Goal: Task Accomplishment & Management: Complete application form

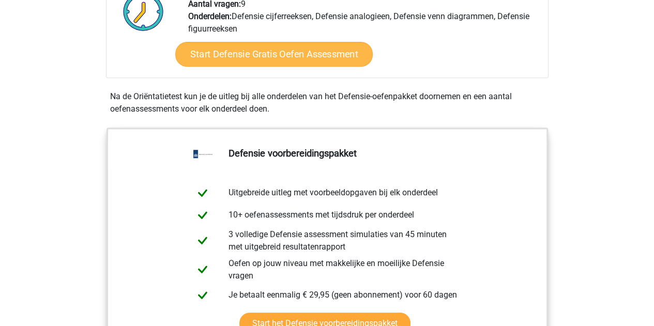
scroll to position [414, 0]
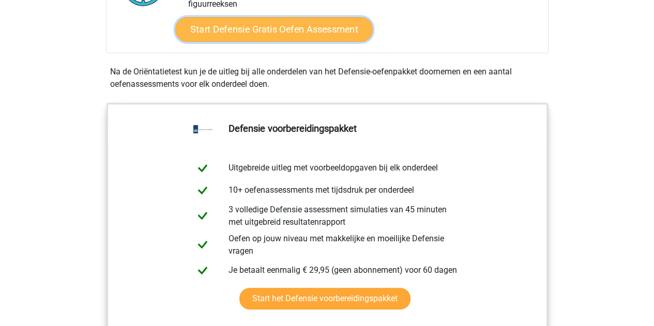
click at [293, 27] on link "Start Defensie Gratis Oefen Assessment" at bounding box center [273, 29] width 197 height 25
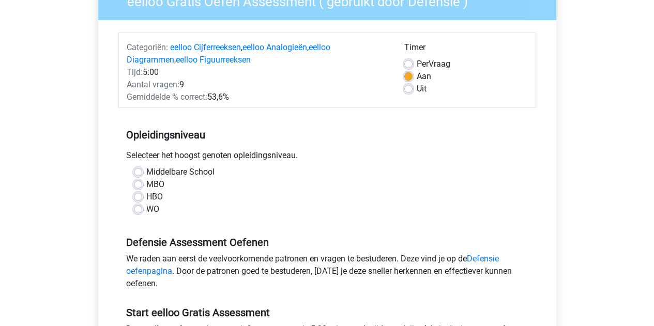
scroll to position [103, 0]
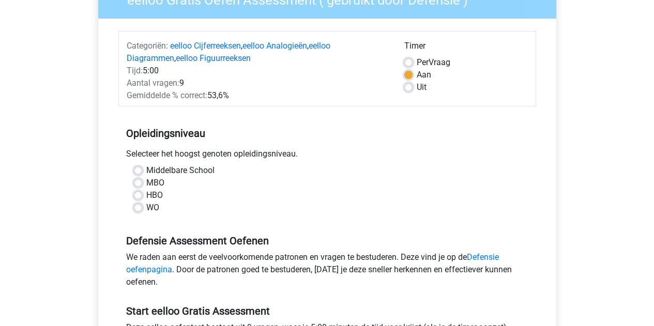
click at [146, 206] on label "WO" at bounding box center [152, 208] width 13 height 12
click at [136, 206] on input "WO" at bounding box center [138, 207] width 8 height 10
radio input "true"
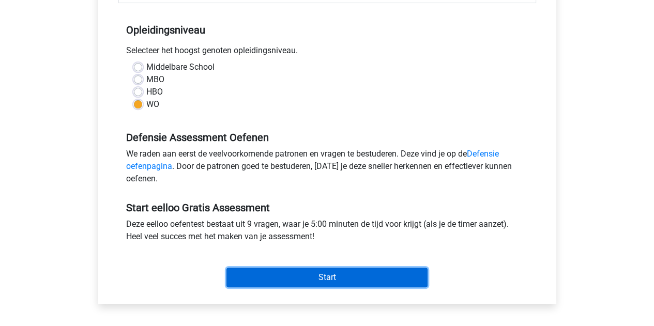
click at [317, 275] on input "Start" at bounding box center [326, 278] width 201 height 20
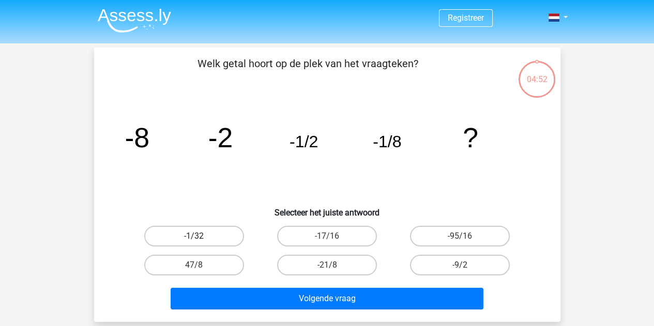
click at [196, 234] on label "-1/32" at bounding box center [194, 236] width 100 height 21
click at [196, 236] on input "-1/32" at bounding box center [197, 239] width 7 height 7
radio input "true"
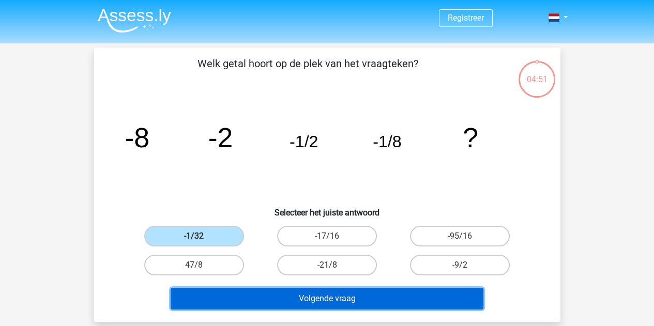
click at [371, 297] on button "Volgende vraag" at bounding box center [327, 299] width 313 height 22
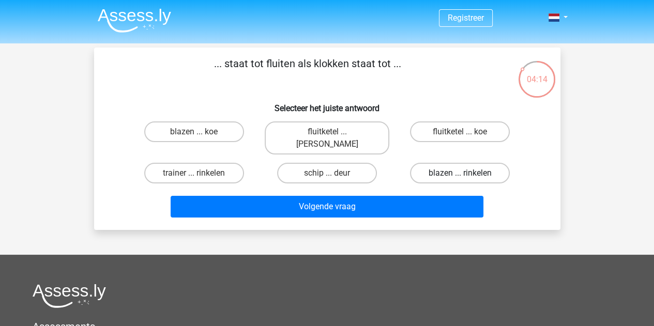
click at [467, 164] on label "blazen ... rinkelen" at bounding box center [460, 173] width 100 height 21
click at [467, 173] on input "blazen ... rinkelen" at bounding box center [463, 176] width 7 height 7
radio input "true"
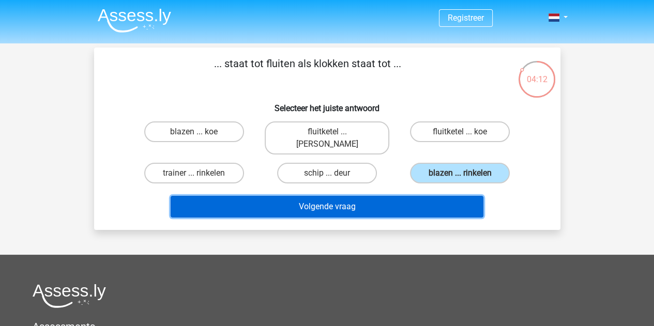
click at [370, 196] on button "Volgende vraag" at bounding box center [327, 207] width 313 height 22
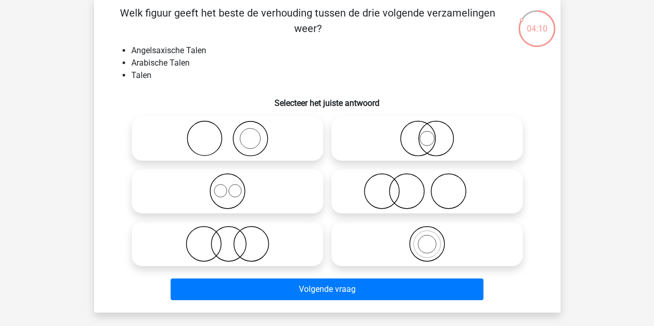
scroll to position [52, 0]
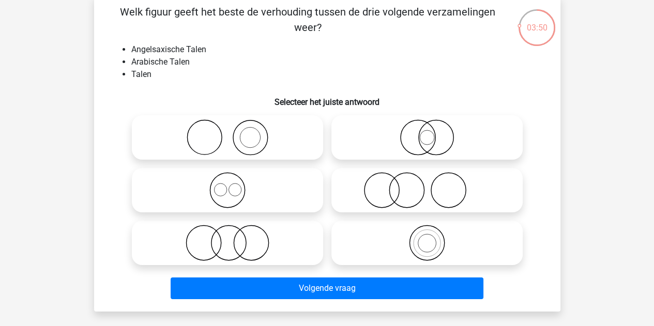
click at [225, 192] on icon at bounding box center [227, 190] width 183 height 36
click at [227, 185] on input "radio" at bounding box center [230, 181] width 7 height 7
radio input "true"
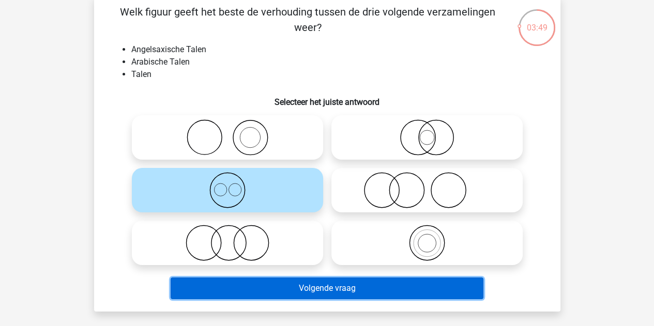
click at [335, 289] on button "Volgende vraag" at bounding box center [327, 289] width 313 height 22
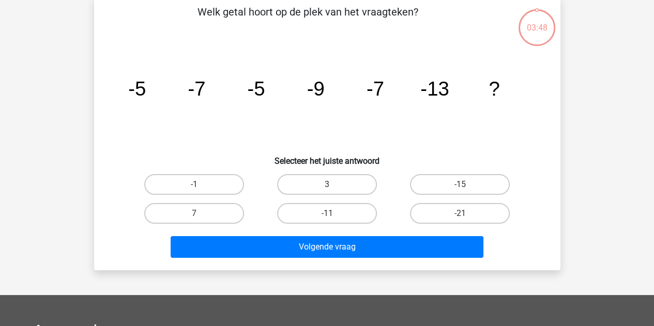
scroll to position [48, 0]
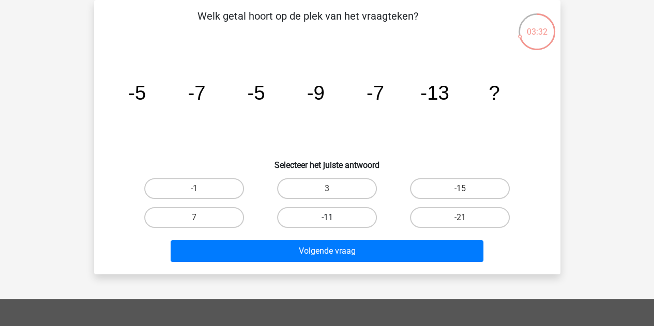
click at [311, 220] on label "-11" at bounding box center [327, 217] width 100 height 21
click at [327, 220] on input "-11" at bounding box center [330, 221] width 7 height 7
radio input "true"
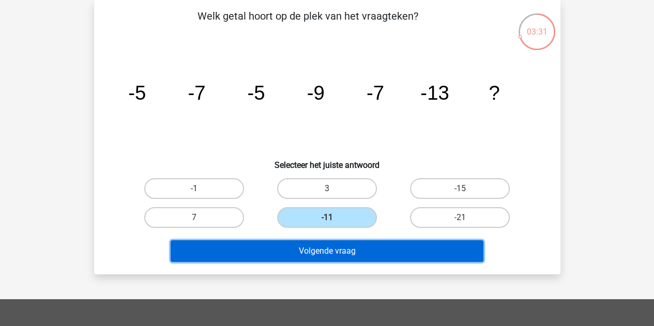
click at [316, 247] on button "Volgende vraag" at bounding box center [327, 251] width 313 height 22
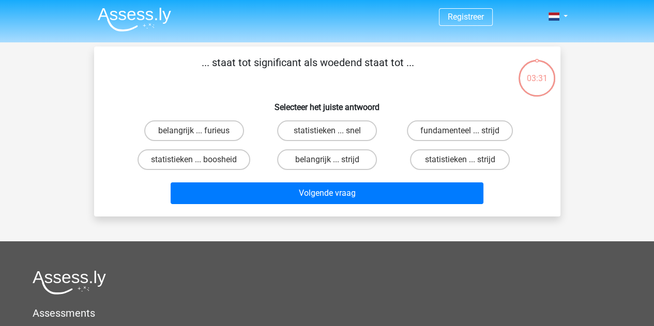
scroll to position [0, 0]
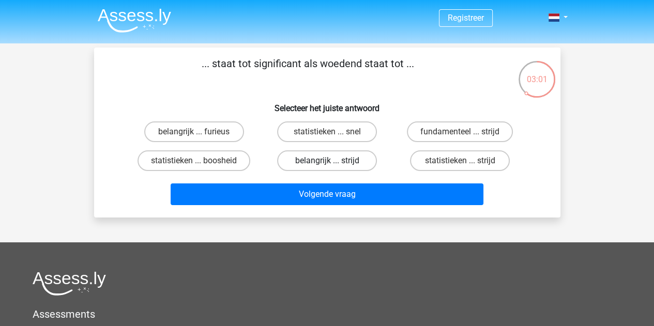
click at [312, 162] on label "belangrijk ... strijd" at bounding box center [327, 160] width 100 height 21
click at [327, 162] on input "belangrijk ... strijd" at bounding box center [330, 164] width 7 height 7
radio input "true"
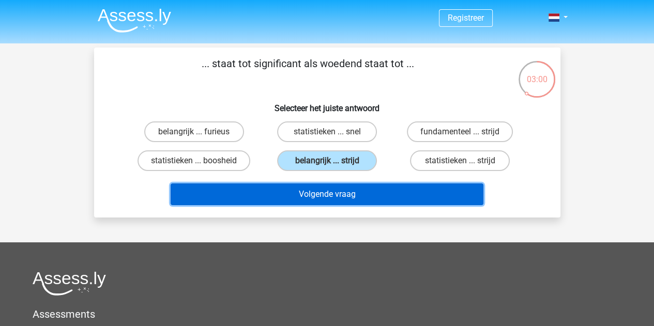
click at [325, 197] on button "Volgende vraag" at bounding box center [327, 195] width 313 height 22
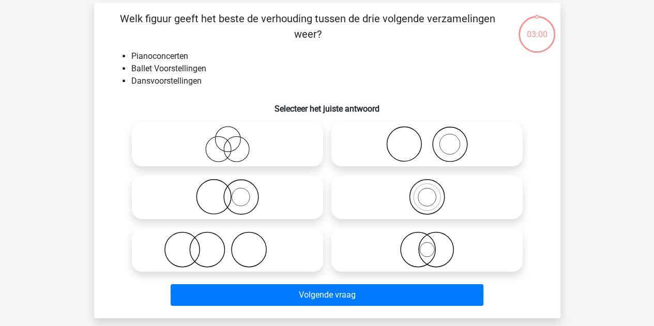
scroll to position [48, 0]
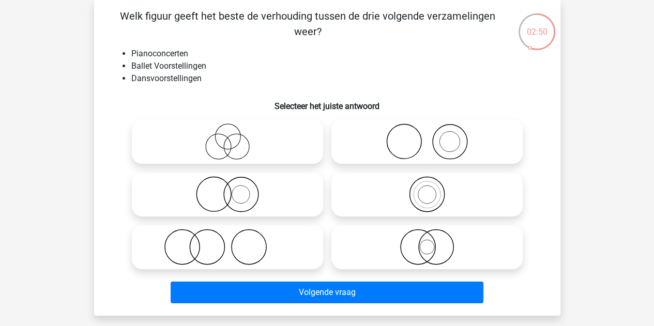
click at [215, 142] on icon at bounding box center [227, 142] width 183 height 36
click at [227, 136] on input "radio" at bounding box center [230, 133] width 7 height 7
radio input "true"
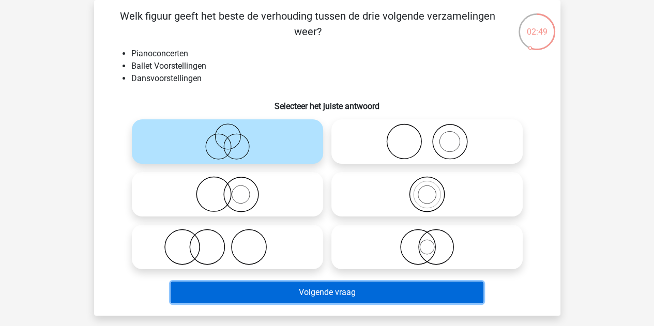
click at [310, 296] on button "Volgende vraag" at bounding box center [327, 293] width 313 height 22
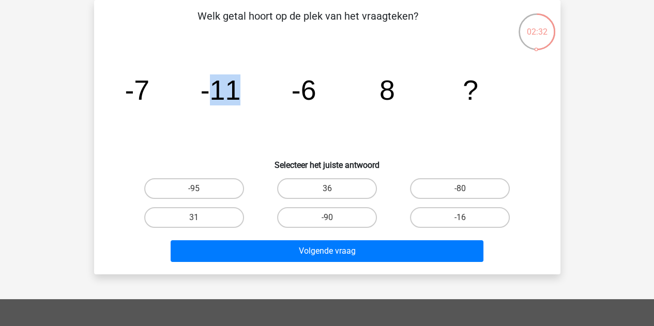
drag, startPoint x: 214, startPoint y: 94, endPoint x: 252, endPoint y: 89, distance: 38.0
click at [252, 89] on icon "image/svg+xml -7 -11 -6 8 ?" at bounding box center [327, 100] width 417 height 104
click at [239, 100] on icon "image/svg+xml -7 -11 -6 8 ?" at bounding box center [327, 100] width 417 height 104
drag, startPoint x: 236, startPoint y: 93, endPoint x: 240, endPoint y: 98, distance: 6.7
click at [240, 98] on icon "image/svg+xml -7 -11 -6 8 ?" at bounding box center [327, 100] width 417 height 104
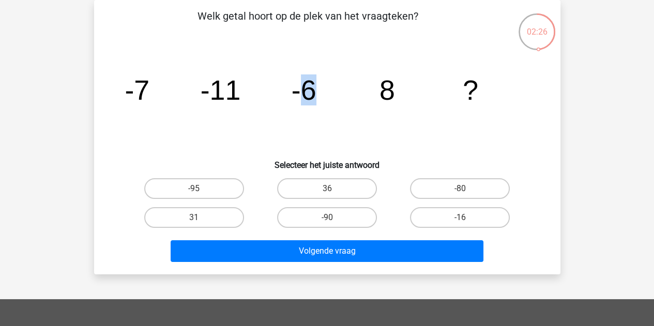
drag, startPoint x: 305, startPoint y: 89, endPoint x: 319, endPoint y: 90, distance: 14.5
click at [319, 90] on icon "image/svg+xml -7 -11 -6 8 ?" at bounding box center [327, 100] width 417 height 104
click at [311, 93] on tspan "-6" at bounding box center [303, 89] width 25 height 31
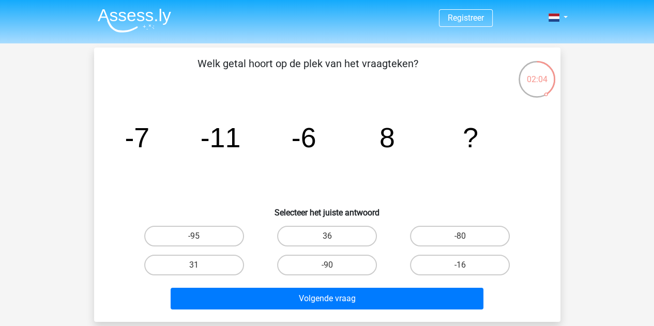
scroll to position [52, 0]
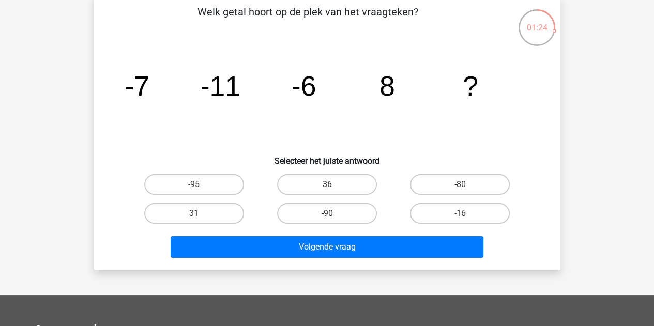
drag, startPoint x: 237, startPoint y: 91, endPoint x: 242, endPoint y: 88, distance: 6.5
click at [242, 88] on icon "image/svg+xml -7 -11 -6 8 ?" at bounding box center [327, 95] width 417 height 104
click at [456, 210] on label "-16" at bounding box center [460, 213] width 100 height 21
click at [460, 213] on input "-16" at bounding box center [463, 216] width 7 height 7
radio input "true"
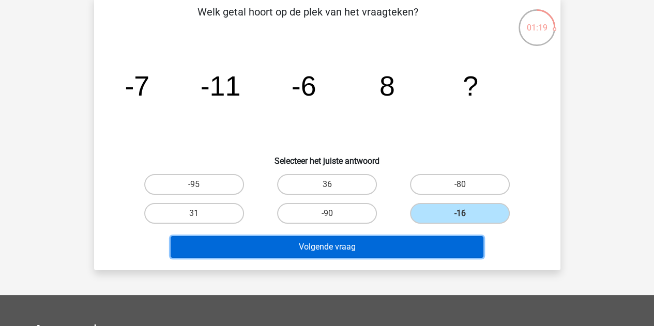
click at [392, 249] on button "Volgende vraag" at bounding box center [327, 247] width 313 height 22
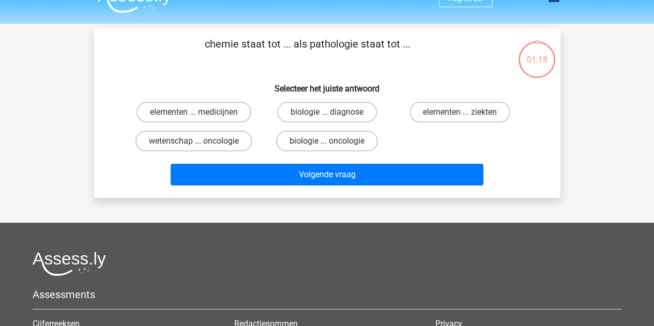
scroll to position [0, 0]
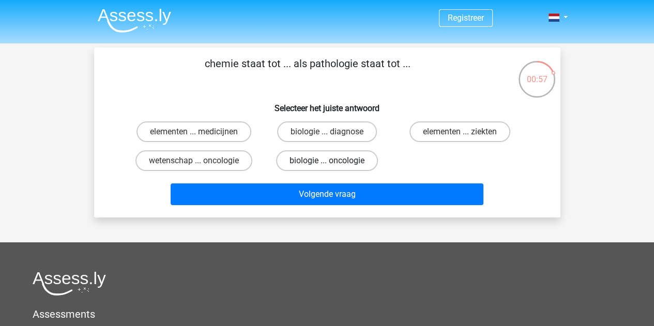
click at [341, 164] on label "biologie ... oncologie" at bounding box center [327, 160] width 102 height 21
click at [333, 164] on input "biologie ... oncologie" at bounding box center [330, 164] width 7 height 7
radio input "true"
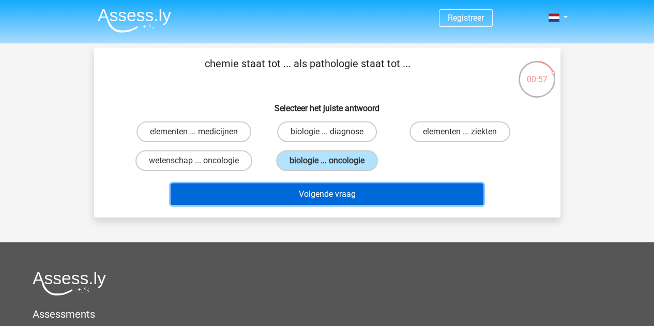
click at [340, 197] on button "Volgende vraag" at bounding box center [327, 195] width 313 height 22
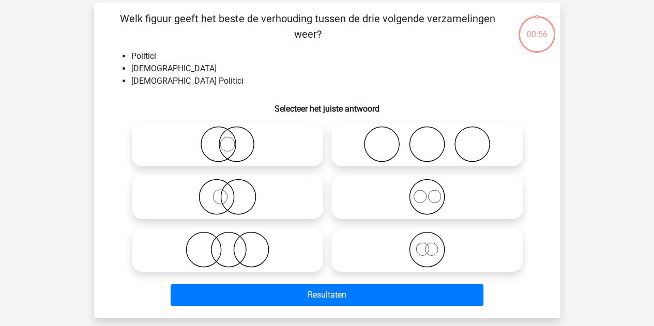
scroll to position [48, 0]
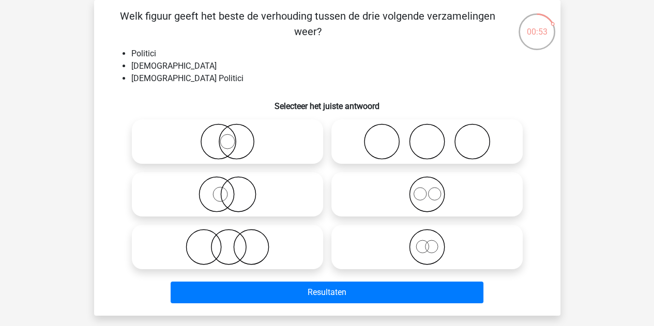
click at [165, 67] on li "Nederlanders" at bounding box center [337, 66] width 413 height 12
click at [171, 78] on li "Nederlandse Politici" at bounding box center [337, 78] width 413 height 12
click at [240, 139] on icon at bounding box center [227, 142] width 183 height 36
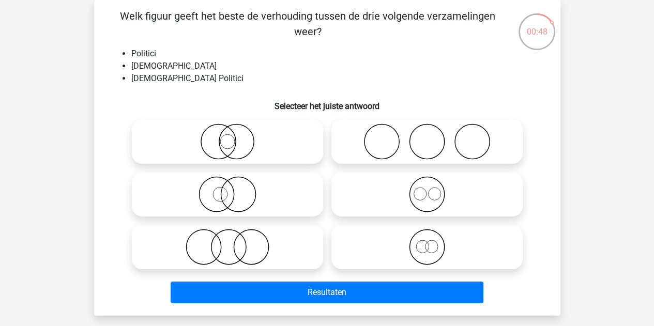
click at [234, 136] on input "radio" at bounding box center [230, 133] width 7 height 7
radio input "true"
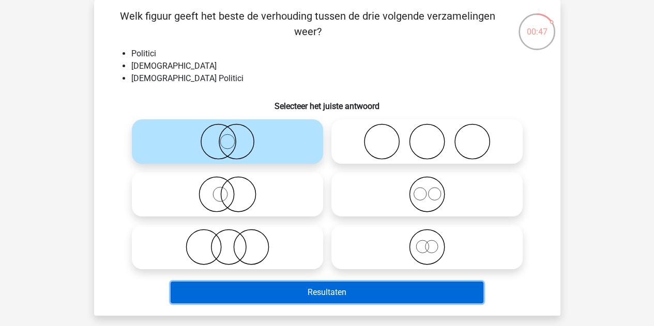
click at [365, 289] on button "Resultaten" at bounding box center [327, 293] width 313 height 22
